Goal: Obtain resource: Download file/media

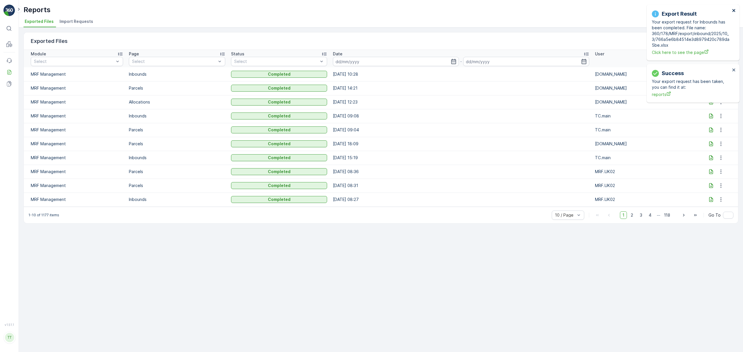
click at [733, 11] on icon "close" at bounding box center [733, 10] width 3 height 3
click at [695, 11] on div "Success Your export request has been taken, you can find it at: reports" at bounding box center [693, 24] width 93 height 39
click at [733, 11] on icon "close" at bounding box center [733, 10] width 3 height 3
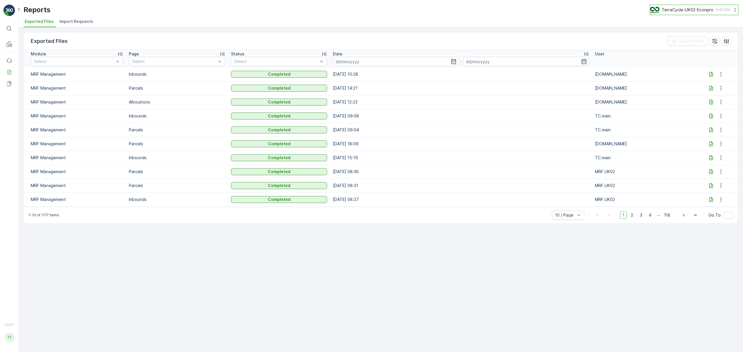
click at [673, 11] on p "TerraCycle-UK02-Econpro" at bounding box center [688, 10] width 52 height 6
type input "fr"
click at [668, 35] on span "TerraCycle- FR02 -MRF" at bounding box center [686, 36] width 65 height 6
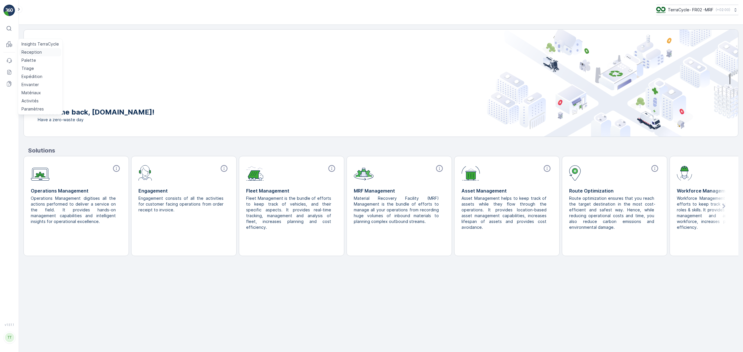
click at [28, 50] on p "Reception" at bounding box center [31, 52] width 20 height 6
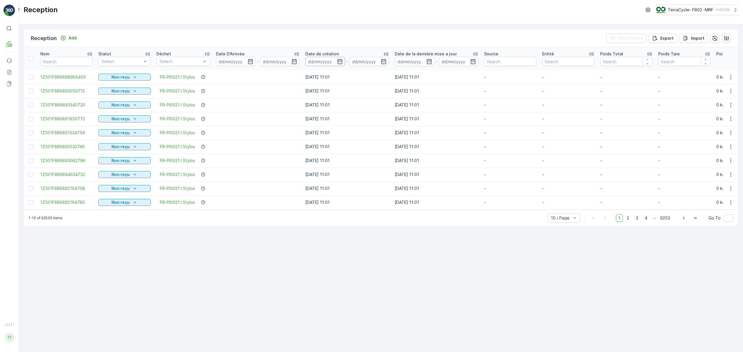
click at [317, 60] on input at bounding box center [325, 61] width 40 height 9
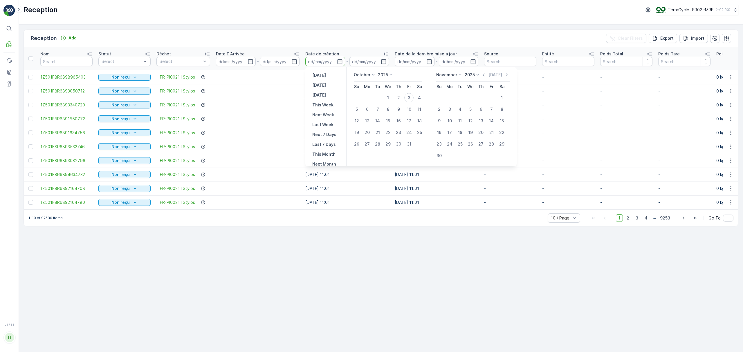
click at [360, 75] on p "October" at bounding box center [362, 75] width 17 height 6
click at [363, 111] on span "September" at bounding box center [368, 110] width 22 height 6
click at [396, 133] on div "25" at bounding box center [398, 132] width 9 height 9
type input "[DATE]"
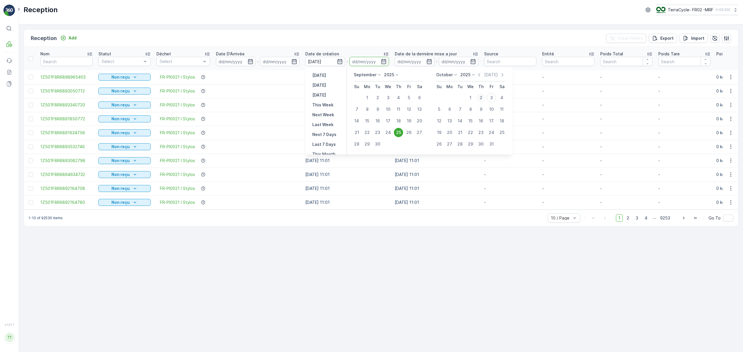
click at [481, 96] on div "2" at bounding box center [480, 97] width 9 height 9
type input "[DATE]"
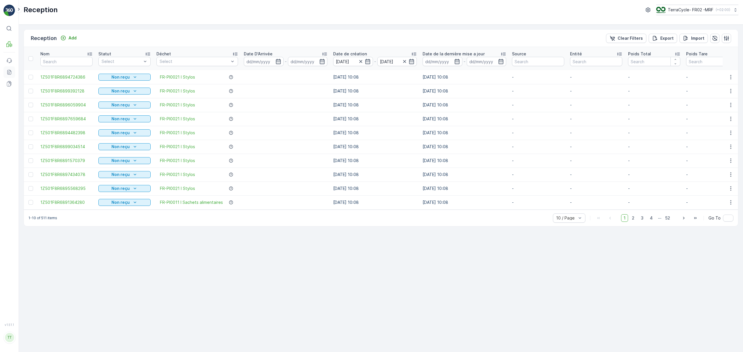
click at [8, 74] on icon at bounding box center [9, 73] width 2 height 0
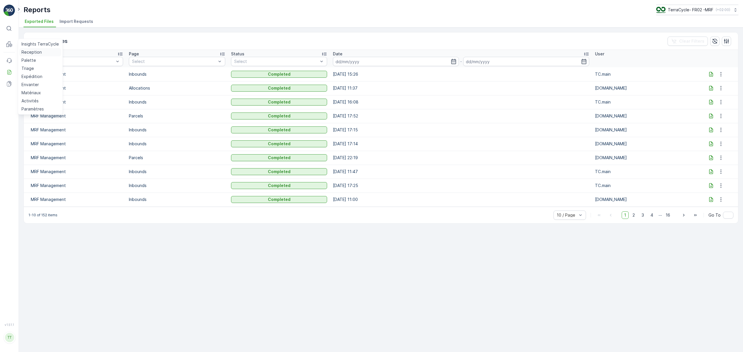
click at [28, 53] on p "Reception" at bounding box center [31, 52] width 20 height 6
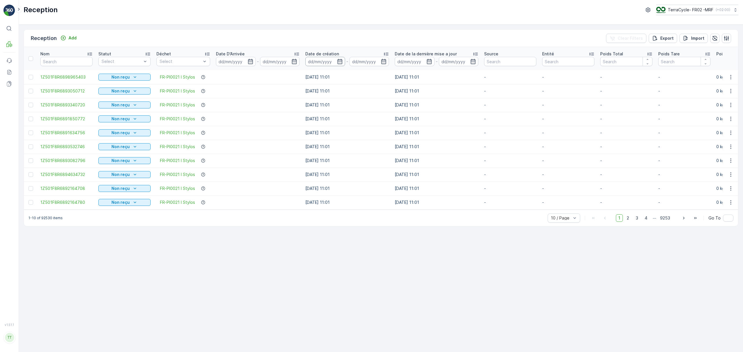
click at [321, 60] on input at bounding box center [325, 61] width 40 height 9
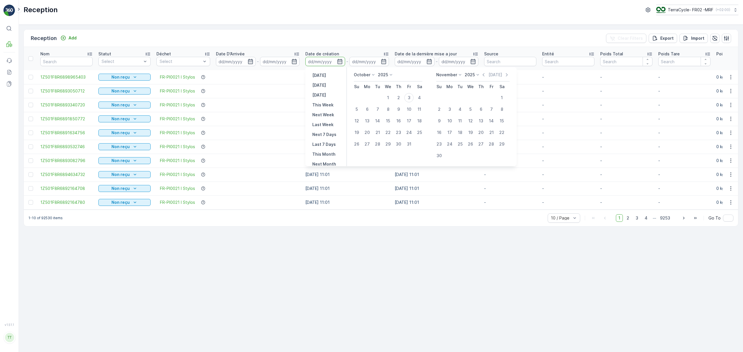
click at [367, 73] on p "October" at bounding box center [362, 75] width 17 height 6
click at [365, 109] on span "September" at bounding box center [368, 110] width 22 height 6
click at [397, 131] on div "25" at bounding box center [398, 132] width 9 height 9
type input "[DATE]"
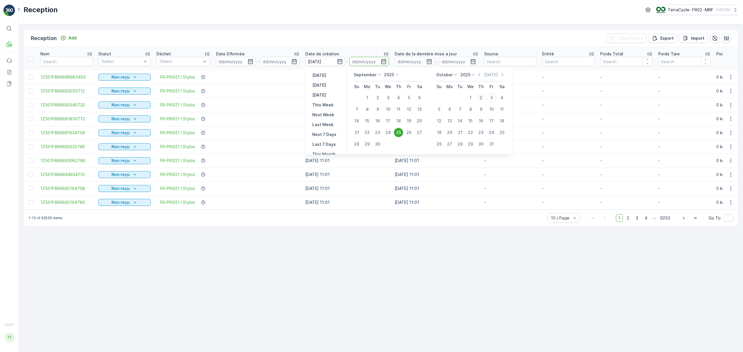
click at [484, 99] on div "2" at bounding box center [480, 97] width 9 height 9
type input "[DATE]"
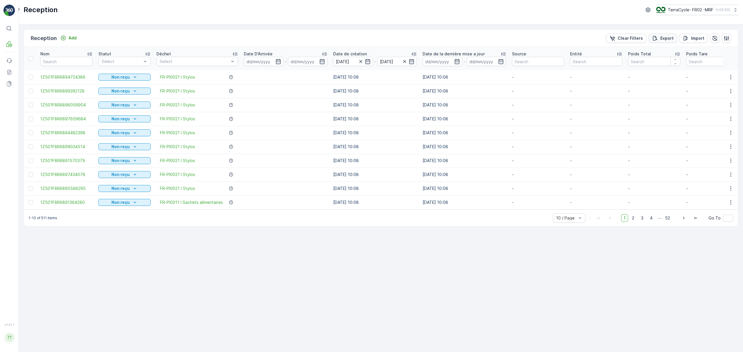
click at [659, 40] on div "Export" at bounding box center [662, 38] width 21 height 6
click at [11, 73] on icon at bounding box center [9, 72] width 6 height 6
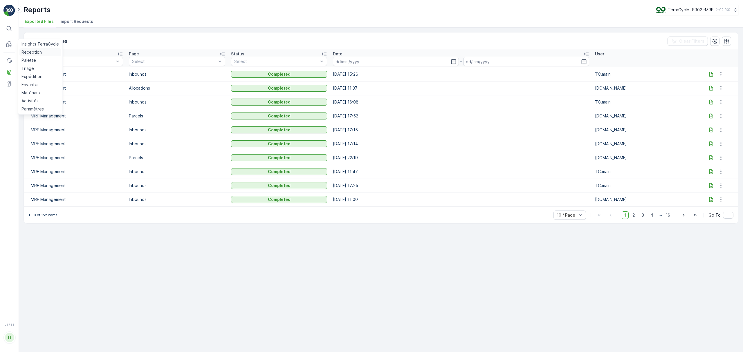
click at [24, 50] on p "Reception" at bounding box center [31, 52] width 20 height 6
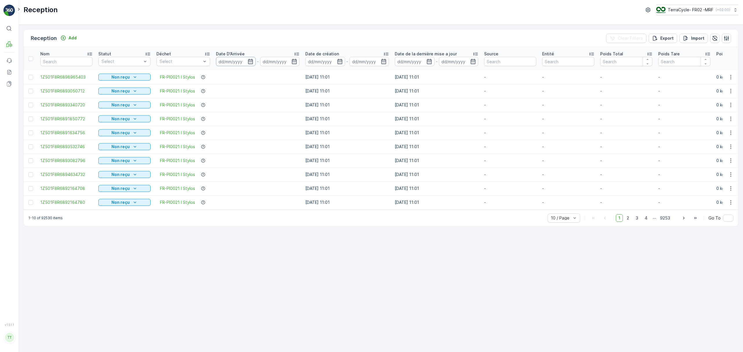
click at [231, 62] on input at bounding box center [236, 61] width 40 height 9
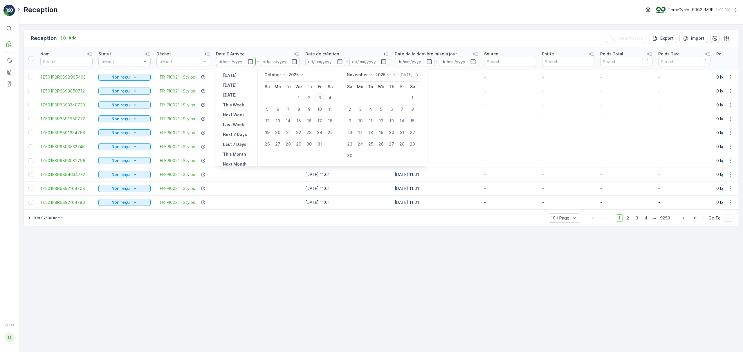
click at [272, 75] on p "October" at bounding box center [272, 75] width 17 height 6
click at [274, 109] on span "September" at bounding box center [279, 110] width 22 height 6
click at [307, 133] on div "25" at bounding box center [308, 132] width 9 height 9
type input "[DATE]"
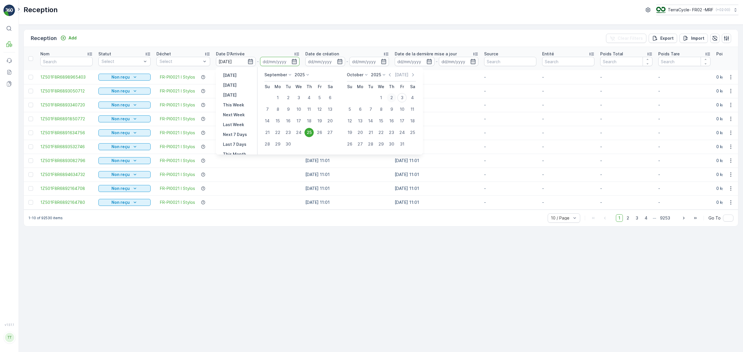
click at [392, 97] on div "2" at bounding box center [391, 97] width 9 height 9
type input "[DATE]"
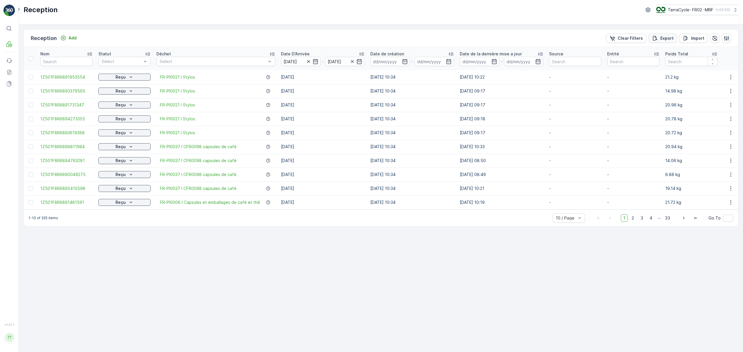
click at [661, 39] on p "Export" at bounding box center [666, 38] width 13 height 6
click at [6, 72] on icon at bounding box center [9, 72] width 6 height 6
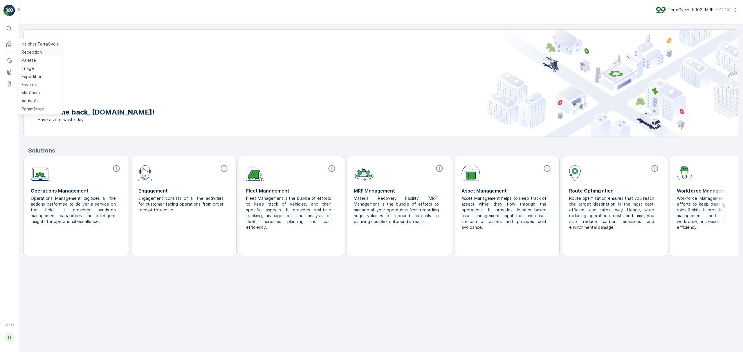
click at [30, 51] on p "Reception" at bounding box center [31, 52] width 20 height 6
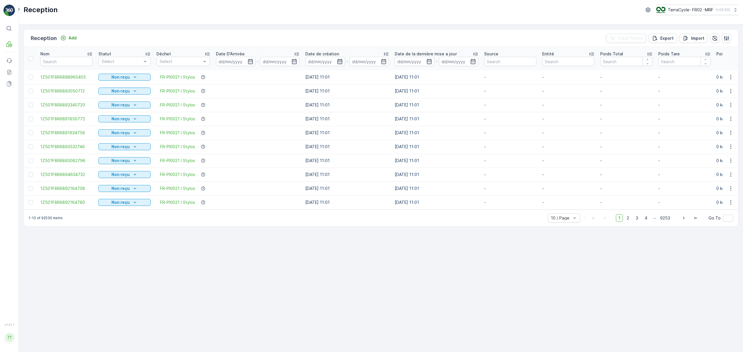
click at [341, 60] on icon "button" at bounding box center [340, 62] width 6 height 6
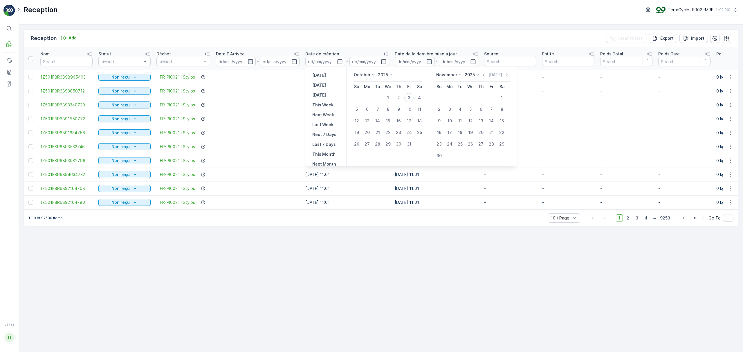
click at [250, 61] on icon "button" at bounding box center [251, 62] width 6 height 6
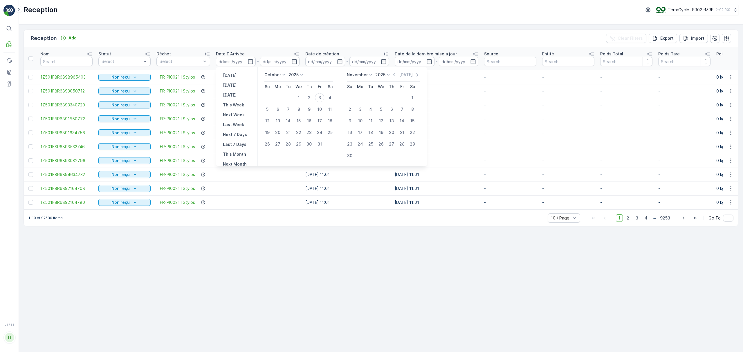
click at [272, 74] on p "October" at bounding box center [272, 75] width 17 height 6
click at [274, 100] on div "September" at bounding box center [279, 104] width 27 height 8
click at [308, 133] on div "25" at bounding box center [308, 132] width 9 height 9
type input "[DATE]"
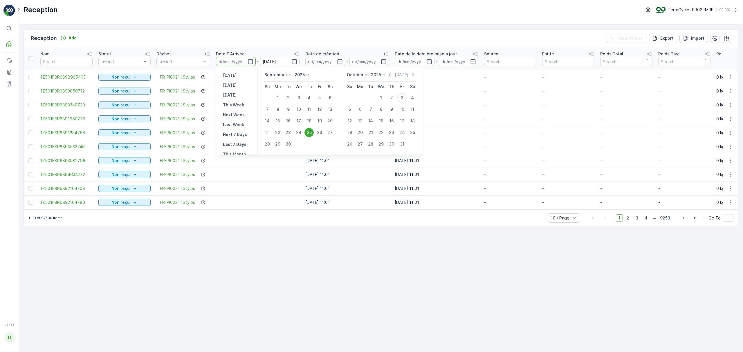
click at [307, 133] on div "25" at bounding box center [308, 132] width 9 height 9
type input "[DATE]"
click at [391, 96] on div "2" at bounding box center [391, 97] width 9 height 9
type input "[DATE]"
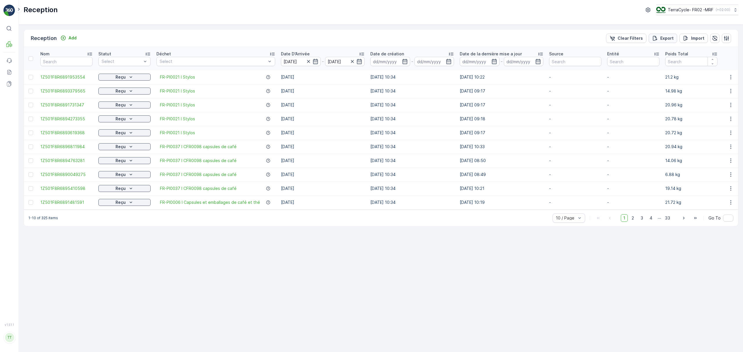
click at [660, 41] on p "Export" at bounding box center [666, 38] width 13 height 6
click at [661, 38] on p "Export" at bounding box center [666, 38] width 13 height 6
